Goal: Ask a question

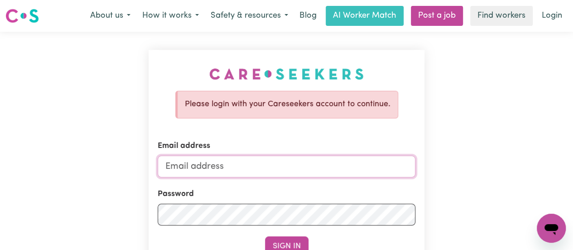
click at [211, 170] on input "Email address" at bounding box center [287, 166] width 258 height 22
type input "[EMAIL_ADDRESS][DOMAIN_NAME]"
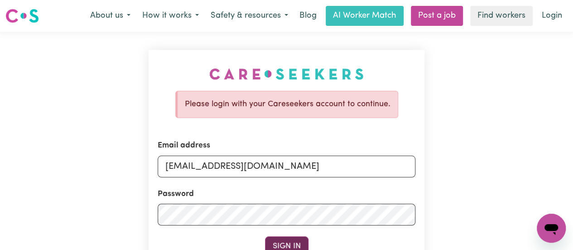
click at [282, 242] on button "Sign In" at bounding box center [286, 246] width 43 height 20
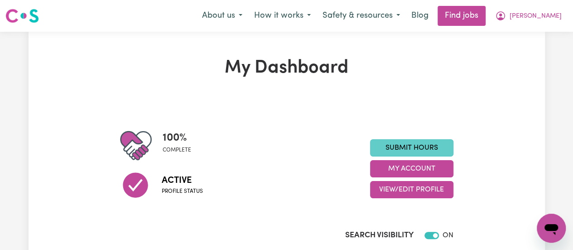
click at [417, 147] on link "Submit Hours" at bounding box center [411, 147] width 83 height 17
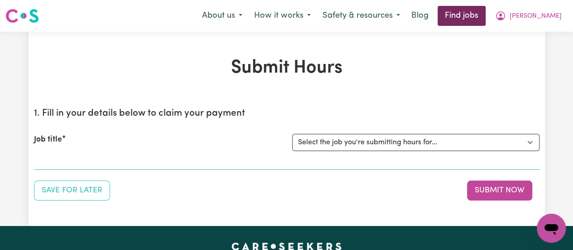
click at [486, 13] on link "Find jobs" at bounding box center [462, 16] width 48 height 20
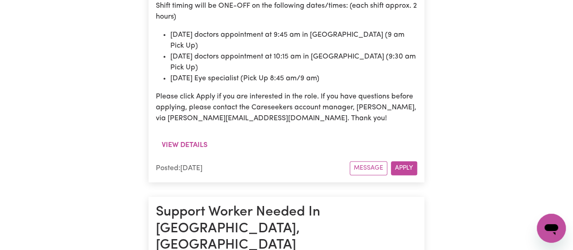
scroll to position [936, 0]
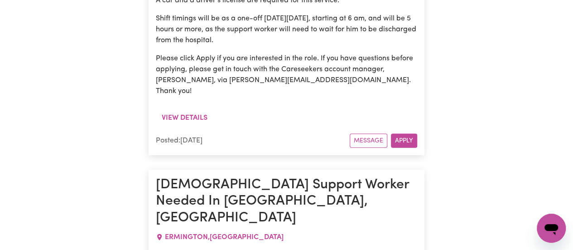
click at [551, 228] on icon "Open messaging window" at bounding box center [552, 229] width 14 height 11
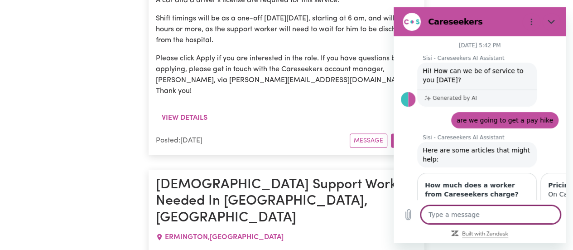
scroll to position [116, 0]
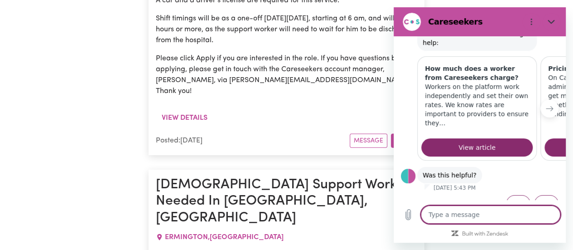
click at [481, 217] on textarea at bounding box center [491, 214] width 140 height 18
type textarea "I"
type textarea "x"
type textarea "I"
type textarea "x"
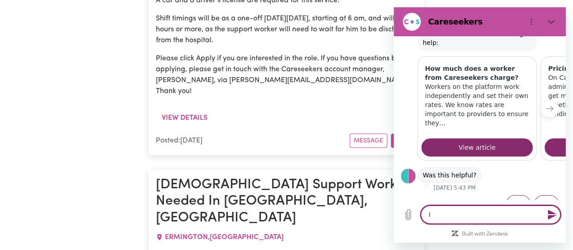
type textarea "I h"
type textarea "x"
type textarea "I ha"
type textarea "x"
type textarea "I had"
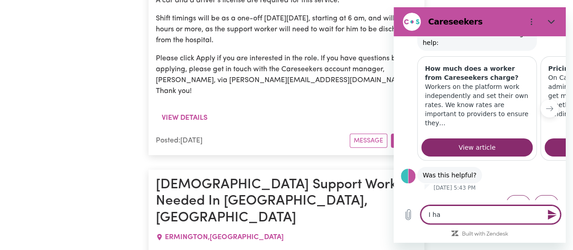
type textarea "x"
type textarea "I had"
type textarea "x"
type textarea "I had t"
type textarea "x"
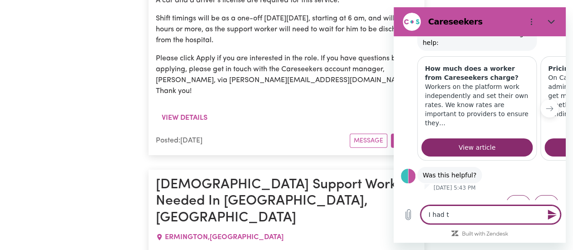
type textarea "I had to"
type textarea "x"
type textarea "I had to"
type textarea "x"
type textarea "I had to a"
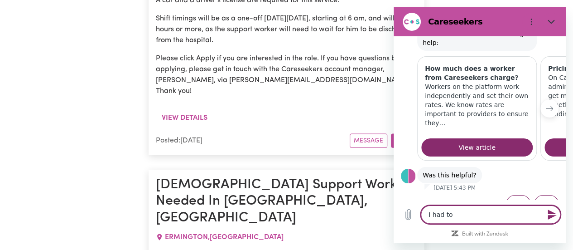
type textarea "x"
type textarea "I had to as"
type textarea "x"
type textarea "I had to ask"
type textarea "x"
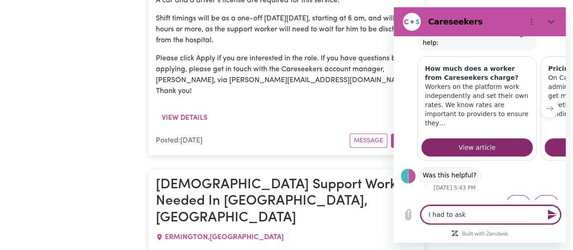
type textarea "I had to ask"
type textarea "x"
type textarea "I had to ask s"
type textarea "x"
type textarea "I had to ask si"
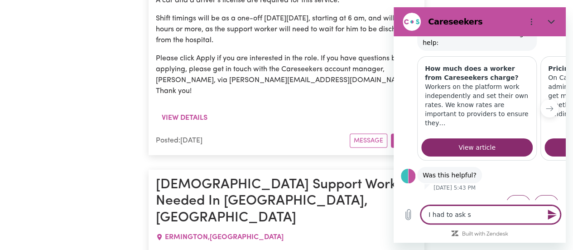
type textarea "x"
type textarea "I had to ask sin"
type textarea "x"
type textarea "I had to ask sinc"
type textarea "x"
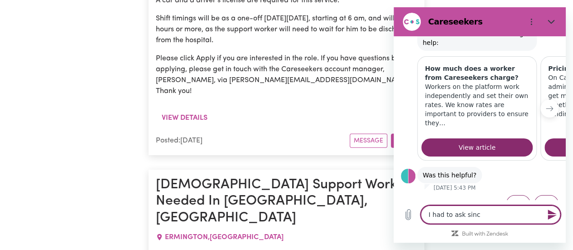
type textarea "I had to ask since"
type textarea "x"
type textarea "I had to ask since"
type textarea "x"
type textarea "I had to ask since i"
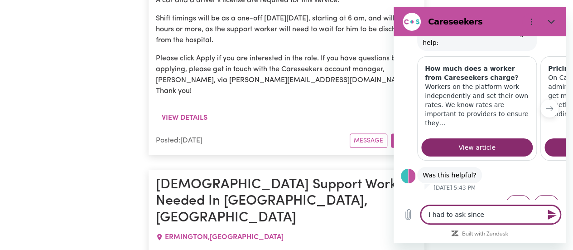
type textarea "x"
type textarea "I had to ask since i"
type textarea "x"
type textarea "I had to ask since i w"
type textarea "x"
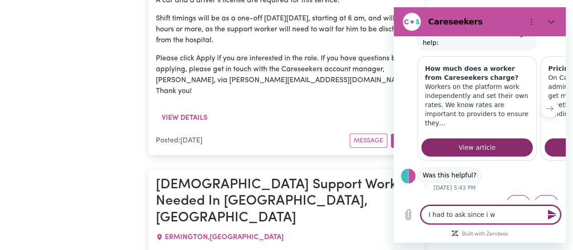
type textarea "I had to ask since i wo"
type textarea "x"
type textarea "I had to ask since i wor"
type textarea "x"
type textarea "I had to ask since i work"
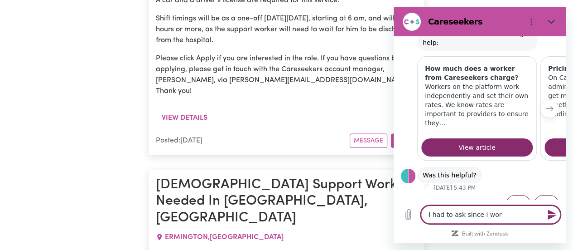
type textarea "x"
type textarea "I had to ask since i work"
type textarea "x"
type textarea "I had to ask since i work f"
type textarea "x"
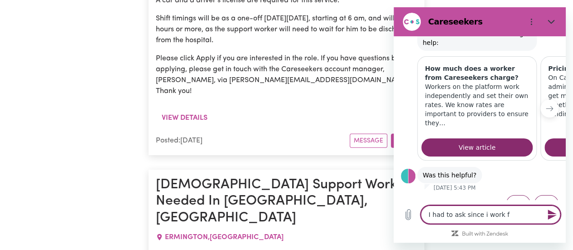
type textarea "I had to ask since i work fo"
type textarea "x"
type textarea "I had to ask since i work for"
type textarea "x"
type textarea "I had to ask since i work for"
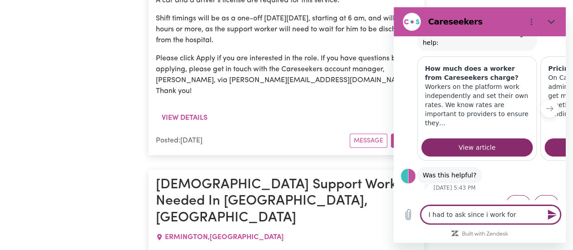
type textarea "x"
type textarea "I had to ask since i work for c"
type textarea "x"
type textarea "I had to ask since i work for ca"
type textarea "x"
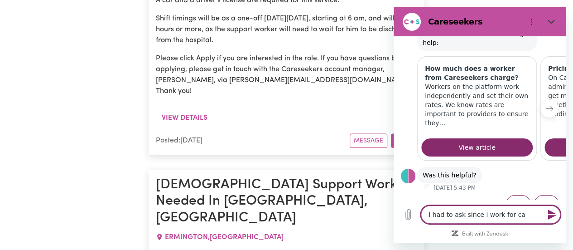
type textarea "I had to ask since i work for car"
type textarea "x"
type textarea "I had to ask since i work for care"
type textarea "x"
type textarea "I had to ask since i work for cares"
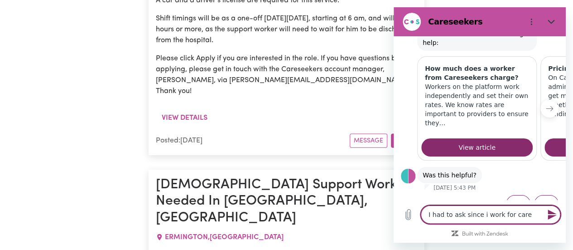
type textarea "x"
type textarea "I had to ask since i work for carese"
type textarea "x"
type textarea "I had to ask since i work for caresee"
type textarea "x"
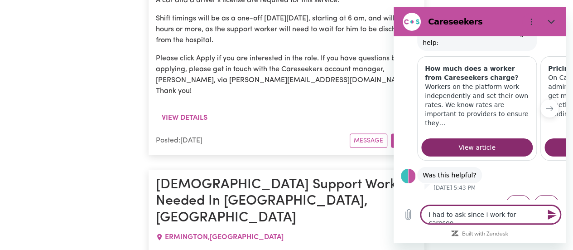
type textarea "I had to ask since i work for careseek"
type textarea "x"
type textarea "I had to ask since i work for careseeke"
type textarea "x"
type textarea "I had to ask since i work for careseeker"
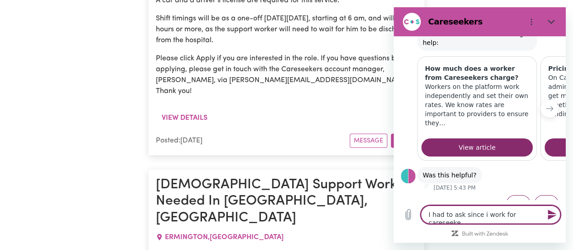
type textarea "x"
type textarea "I had to ask since i work for careseekers"
type textarea "x"
type textarea "I had to ask since i work for careseekers"
type textarea "x"
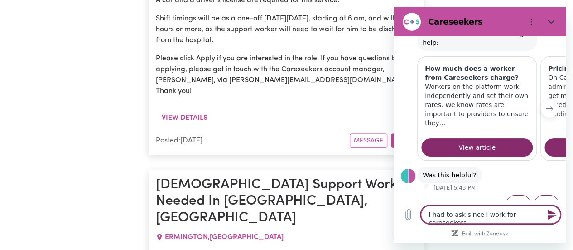
type textarea "I had to ask since i work for careseekers i"
type textarea "x"
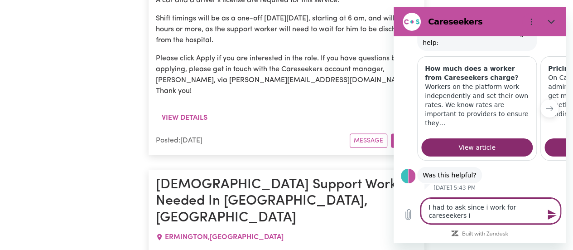
type textarea "I had to ask since i work for careseekers if"
type textarea "x"
type textarea "I had to ask since i work for careseekers if"
type textarea "x"
type textarea "I had to ask since i work for careseekers if s"
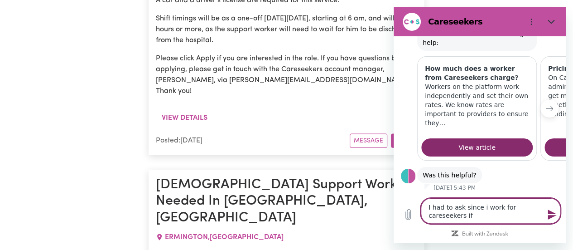
type textarea "x"
type textarea "I had to ask since i work for careseekers if so"
type textarea "x"
type textarea "I had to ask since i work for careseekers if som"
type textarea "x"
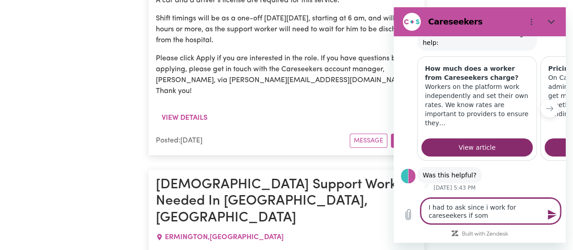
type textarea "I had to ask since i work for careseekers if some"
type textarea "x"
type textarea "I had to ask since i work for careseekers if someo"
type textarea "x"
type textarea "I had to ask since i work for careseekers if someon"
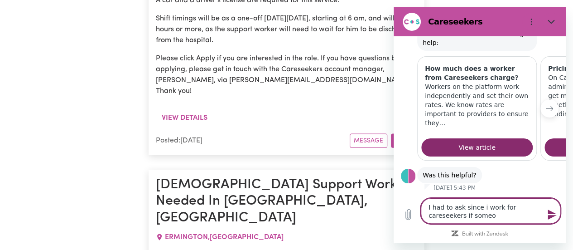
type textarea "x"
type textarea "I had to ask since i work for careseekers if someone"
type textarea "x"
type textarea "I had to ask since i work for careseekers if someone"
type textarea "x"
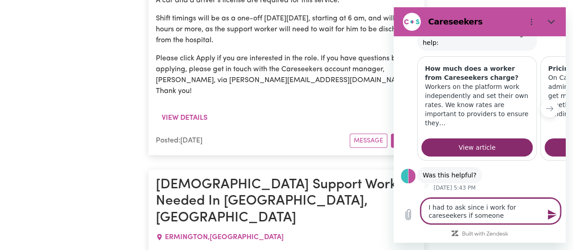
type textarea "I had to ask since i work for careseekers if someone r"
type textarea "x"
type textarea "I had to ask since i work for careseekers if someone re"
type textarea "x"
type textarea "I had to ask since i work for careseekers if someone ref"
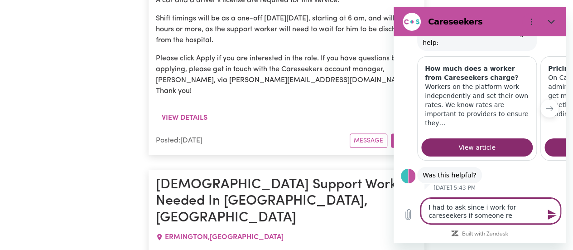
type textarea "x"
type textarea "I had to ask since i work for careseekers if someone refe"
type textarea "x"
type textarea "I had to ask since i work for careseekers if someone refer"
type textarea "x"
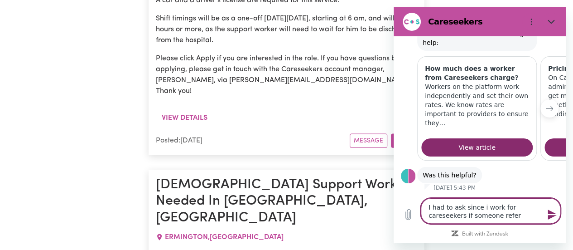
type textarea "I had to ask since i work for careseekers if someone refere"
type textarea "x"
type textarea "I had to ask since i work for careseekers if someone referen"
type textarea "x"
type textarea "I had to ask since i work for careseekers if someone referenc"
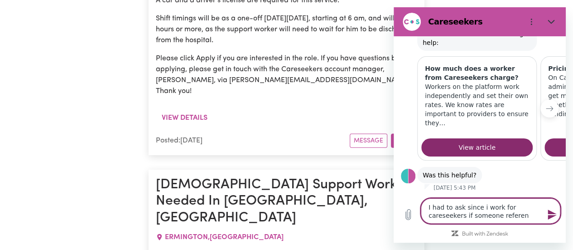
type textarea "x"
type textarea "I had to ask since i work for careseekers if someone reference"
type textarea "x"
type textarea "I had to ask since i work for careseekers if someone reference"
type textarea "x"
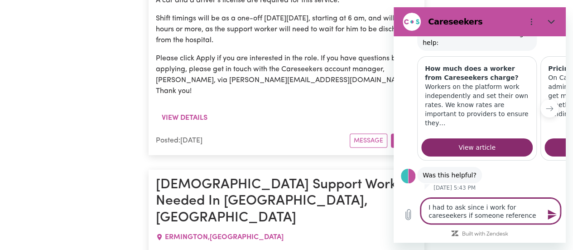
type textarea "I had to ask since i work for careseekers if someone reference h"
type textarea "x"
type textarea "I had to ask since i work for careseekers if someone reference ho"
type textarea "x"
type textarea "I had to ask since i work for careseekers if someone reference how"
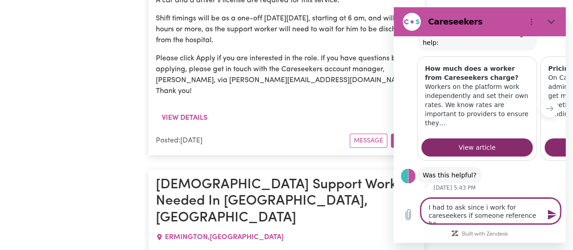
type textarea "x"
type textarea "I had to ask since i work for careseekers if someone reference how"
type textarea "x"
type textarea "I had to ask since i work for careseekers if someone reference how d"
type textarea "x"
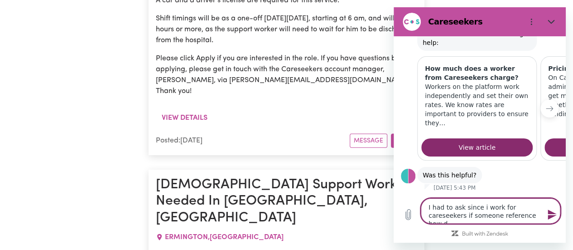
type textarea "I had to ask since i work for careseekers if someone reference how do"
type textarea "x"
type textarea "I had to ask since i work for careseekers if someone reference how doe"
type textarea "x"
type textarea "I had to ask since i work for careseekers if someone reference how does"
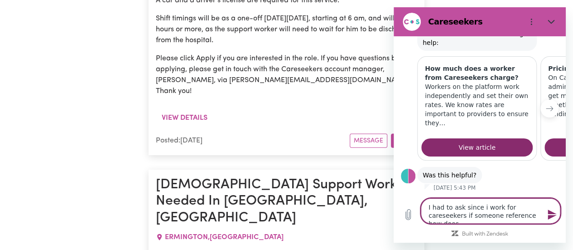
type textarea "x"
type textarea "I had to ask since i work for careseekers if someone reference how does"
type textarea "x"
type textarea "I had to ask since i work for careseekers if someone reference how does i"
type textarea "x"
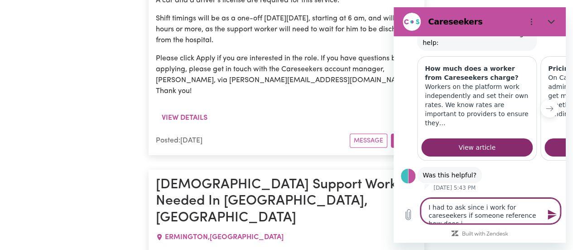
type textarea "I had to ask since i work for careseekers if someone reference how does it"
type textarea "x"
type textarea "I had to ask since i work for careseekers if someone reference how does it"
type textarea "x"
type textarea "I had to ask since i work for careseekers if someone reference how does it w"
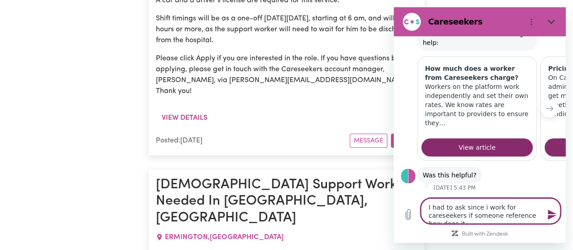
type textarea "x"
type textarea "I had to ask since i work for careseekers if someone reference how does it wo"
type textarea "x"
type textarea "I had to ask since i work for careseekers if someone reference how does it wor"
type textarea "x"
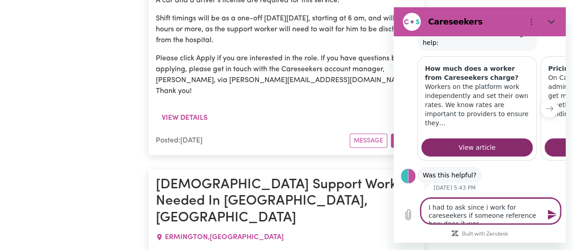
type textarea "I had to ask since i work for careseekers if someone reference how does it work"
type textarea "x"
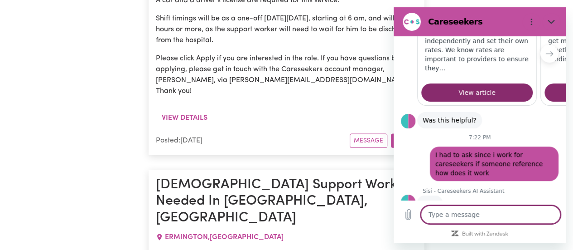
scroll to position [170, 0]
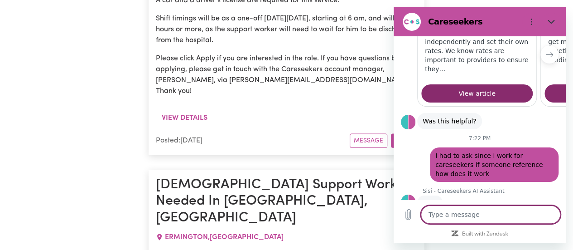
type textarea "x"
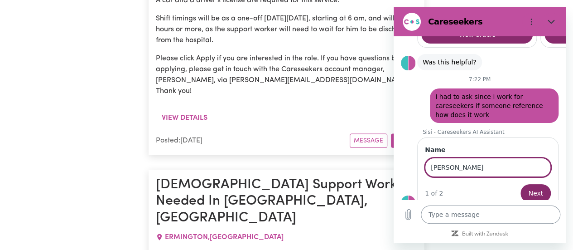
type input "[PERSON_NAME]"
click at [521, 184] on button "Next" at bounding box center [536, 193] width 30 height 18
type textarea "x"
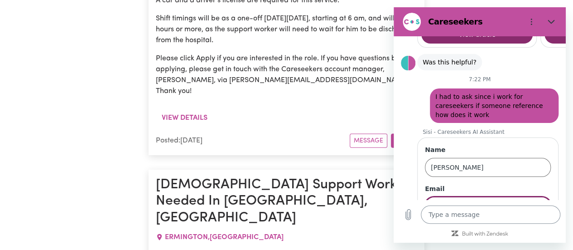
scroll to position [268, 0]
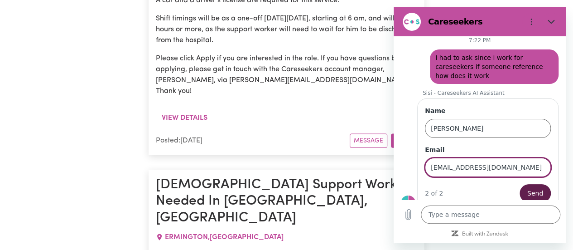
type input "[EMAIL_ADDRESS][DOMAIN_NAME]"
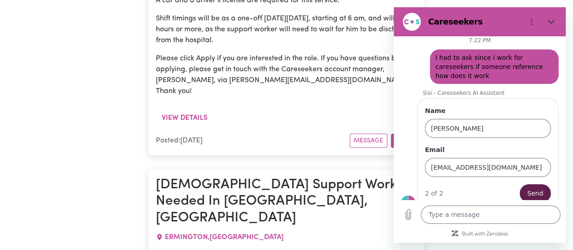
click at [527, 188] on span "Send" at bounding box center [535, 193] width 16 height 11
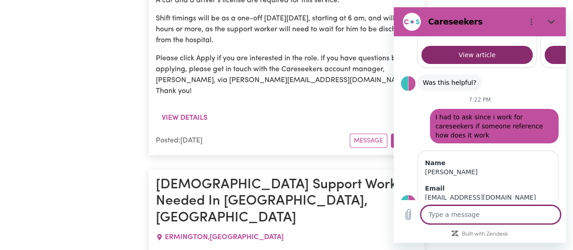
scroll to position [229, 0]
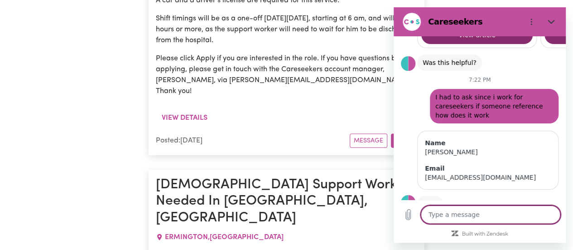
type textarea "x"
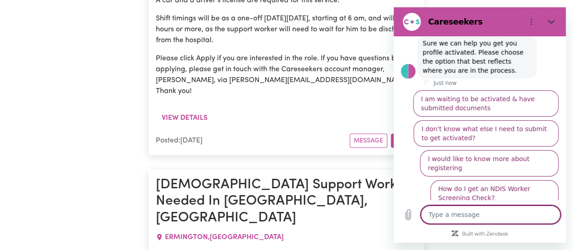
scroll to position [406, 0]
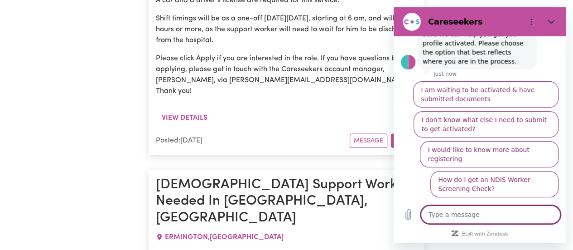
click at [486, 217] on textarea at bounding box center [491, 214] width 140 height 18
type textarea "w"
type textarea "x"
type textarea "wh"
type textarea "x"
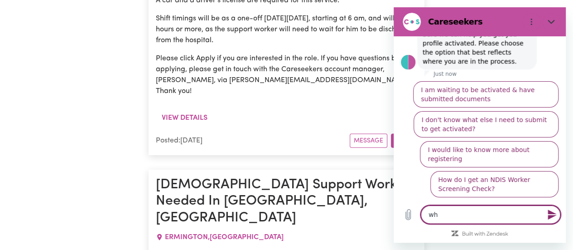
type textarea "who"
type textarea "x"
type textarea "who"
type textarea "x"
type textarea "who w"
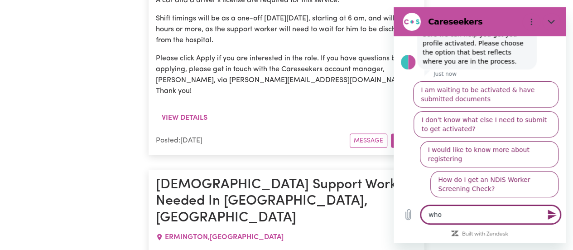
type textarea "x"
type textarea "who wi"
type textarea "x"
type textarea "who wil"
type textarea "x"
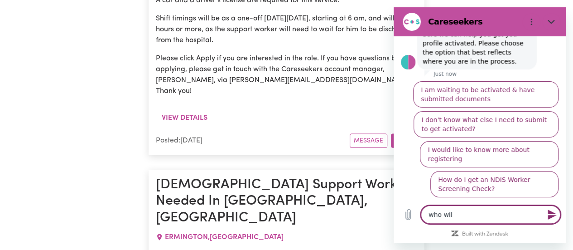
type textarea "who will"
type textarea "x"
type textarea "who will"
type textarea "x"
type textarea "who will g"
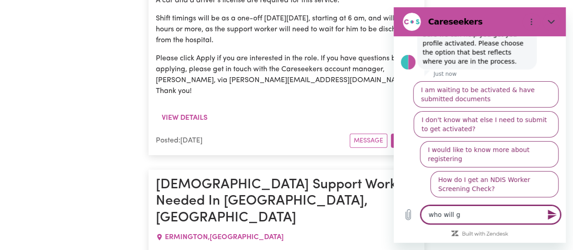
type textarea "x"
type textarea "who will gi"
type textarea "x"
type textarea "who will giv"
type textarea "x"
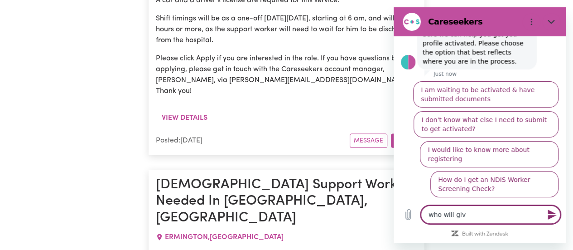
type textarea "who will give"
type textarea "x"
type textarea "who will give"
type textarea "x"
type textarea "who will give r"
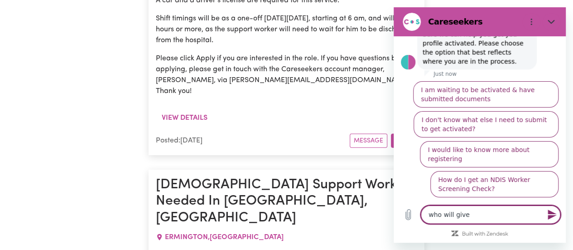
type textarea "x"
type textarea "who will give re"
type textarea "x"
type textarea "who will give ref"
type textarea "x"
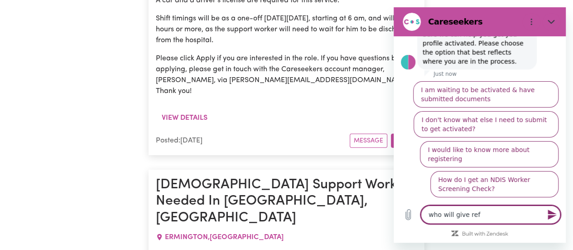
type textarea "who will give refe"
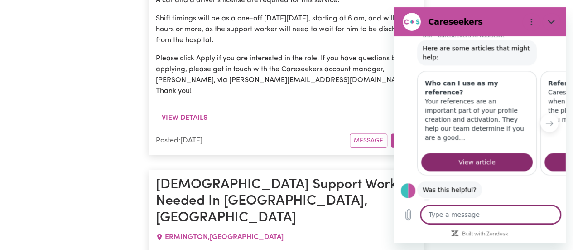
scroll to position [471, 0]
click at [546, 119] on icon "Next item" at bounding box center [549, 122] width 7 height 7
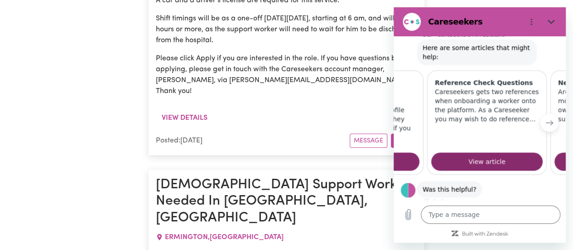
scroll to position [0, 116]
click at [546, 119] on icon "Next item" at bounding box center [549, 122] width 7 height 7
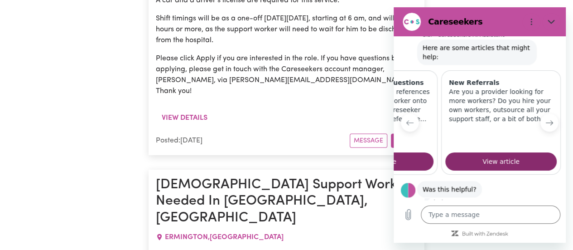
scroll to position [0, 227]
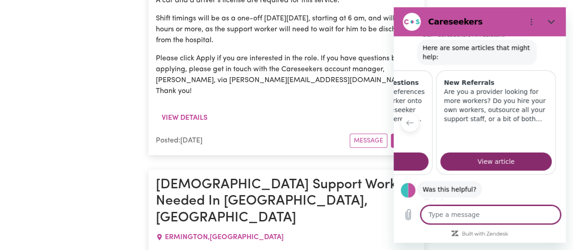
click at [473, 213] on textarea at bounding box center [491, 214] width 140 height 18
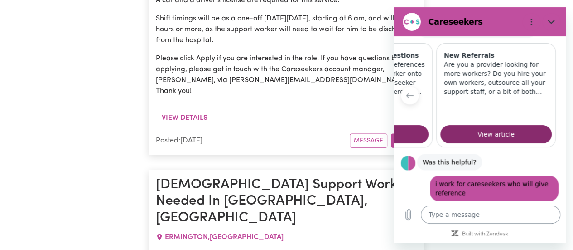
scroll to position [558, 0]
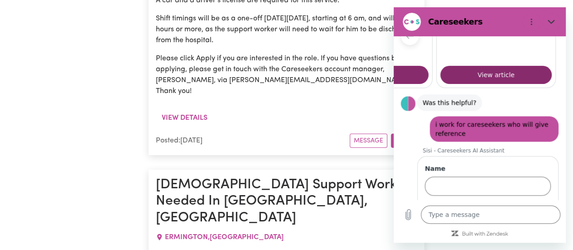
click at [455, 166] on form "Name 1 of 2 Next" at bounding box center [488, 192] width 126 height 57
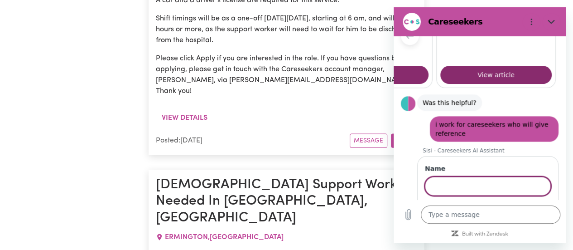
click at [457, 176] on input "Name" at bounding box center [488, 185] width 126 height 19
click at [521, 203] on button "Next" at bounding box center [536, 212] width 30 height 18
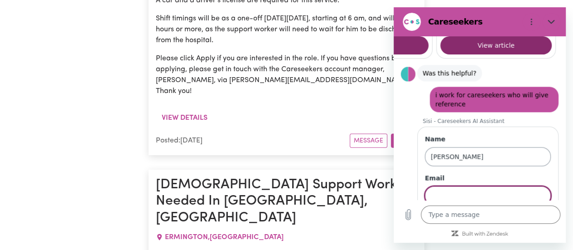
scroll to position [596, 0]
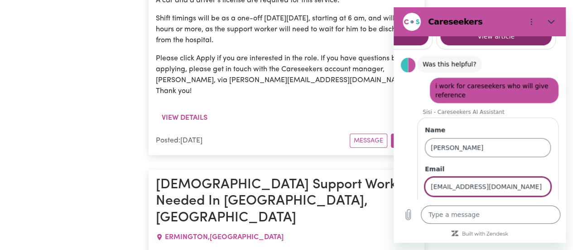
click at [529, 207] on span "Send" at bounding box center [535, 212] width 16 height 11
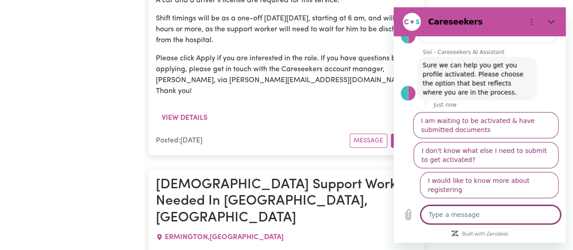
scroll to position [734, 0]
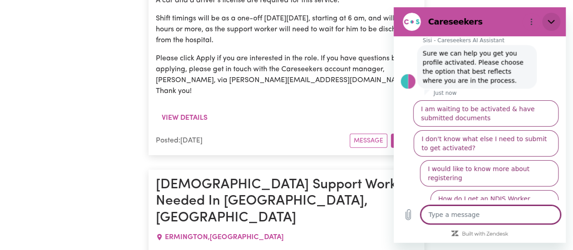
click at [554, 20] on icon "Close" at bounding box center [551, 22] width 7 height 4
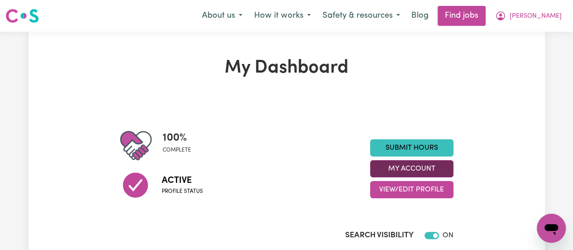
click at [412, 167] on button "My Account" at bounding box center [411, 168] width 83 height 17
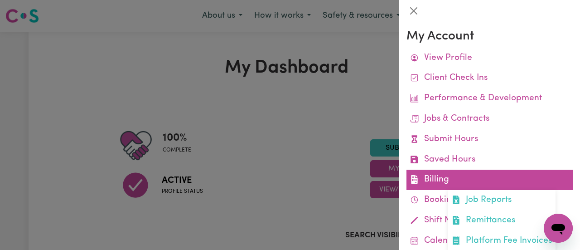
click at [449, 176] on link "Billing Job Reports Remittances Platform Fee Invoices" at bounding box center [489, 179] width 166 height 20
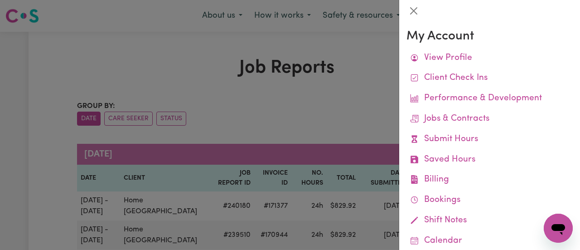
click at [359, 122] on div at bounding box center [290, 125] width 580 height 250
